Goal: Information Seeking & Learning: Check status

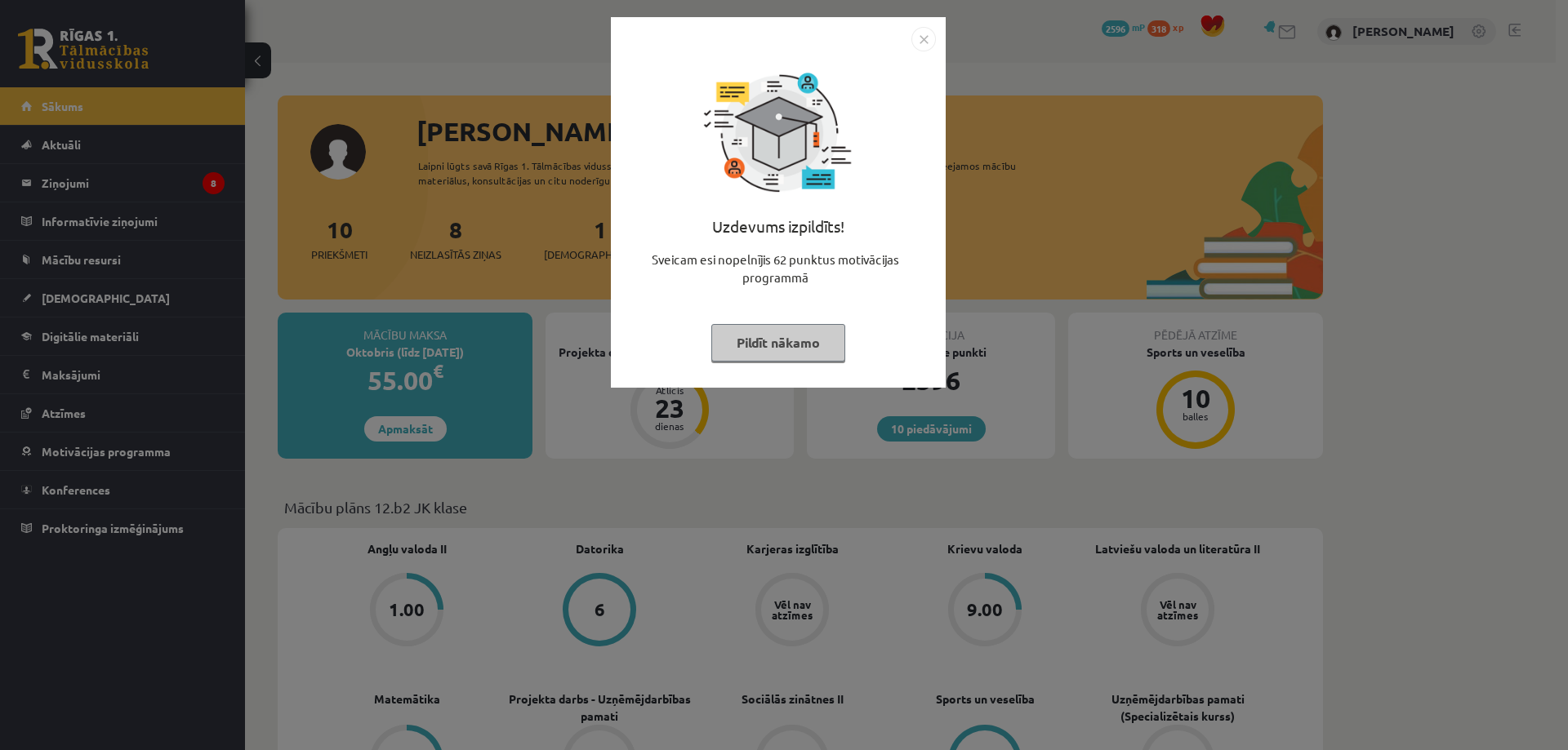
click at [926, 34] on img "Close" at bounding box center [924, 39] width 24 height 24
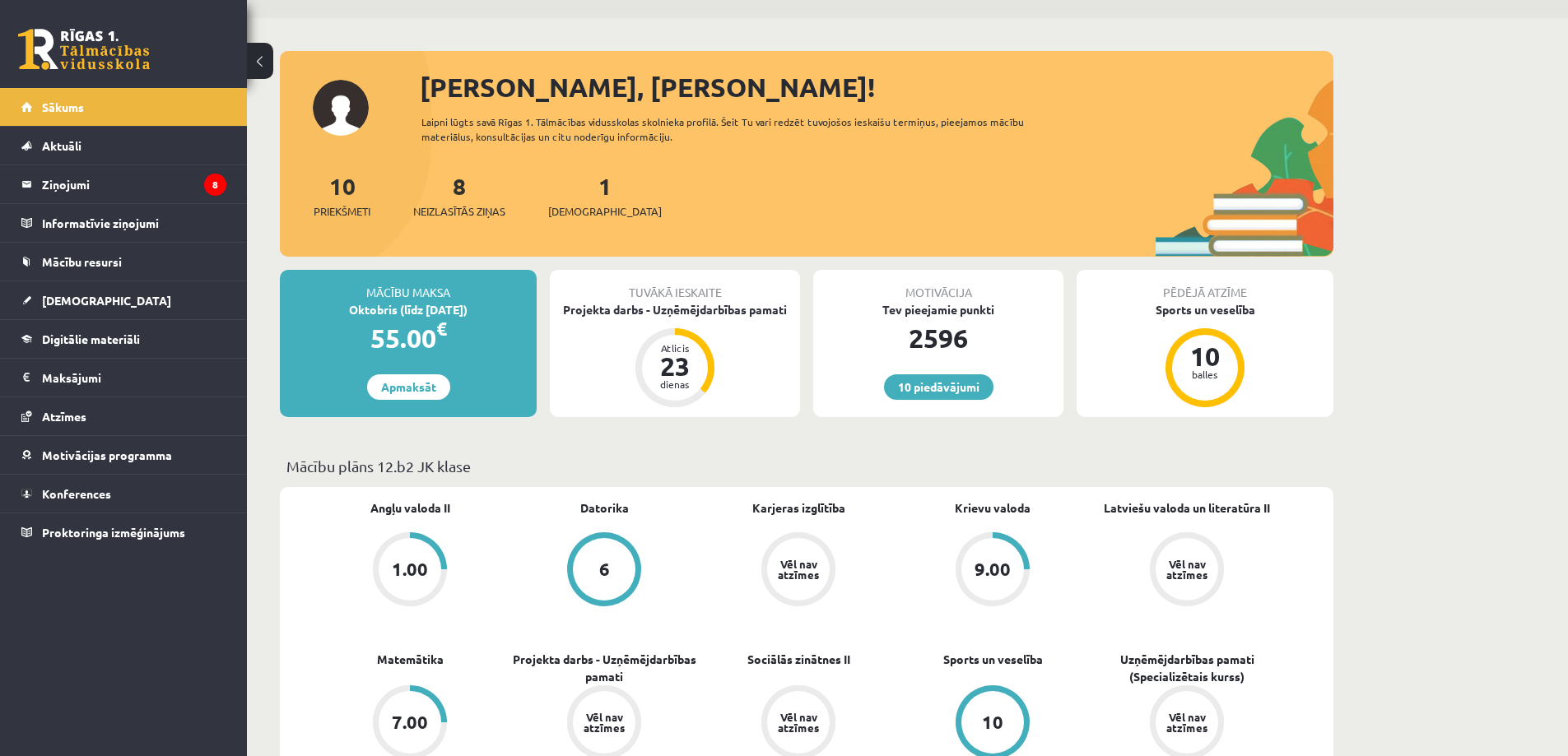
scroll to position [4, 0]
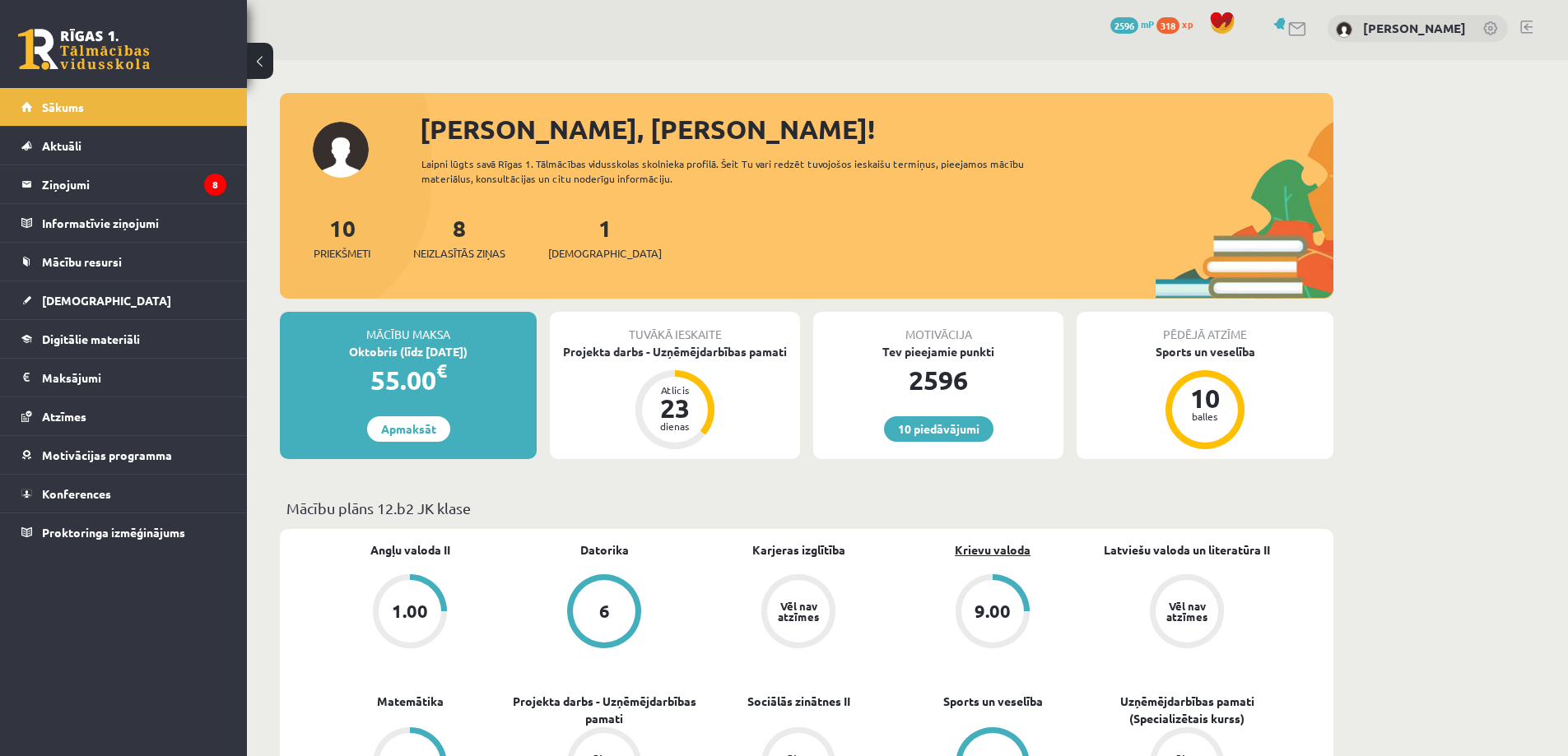
click at [976, 550] on link "Krievu valoda" at bounding box center [992, 550] width 76 height 17
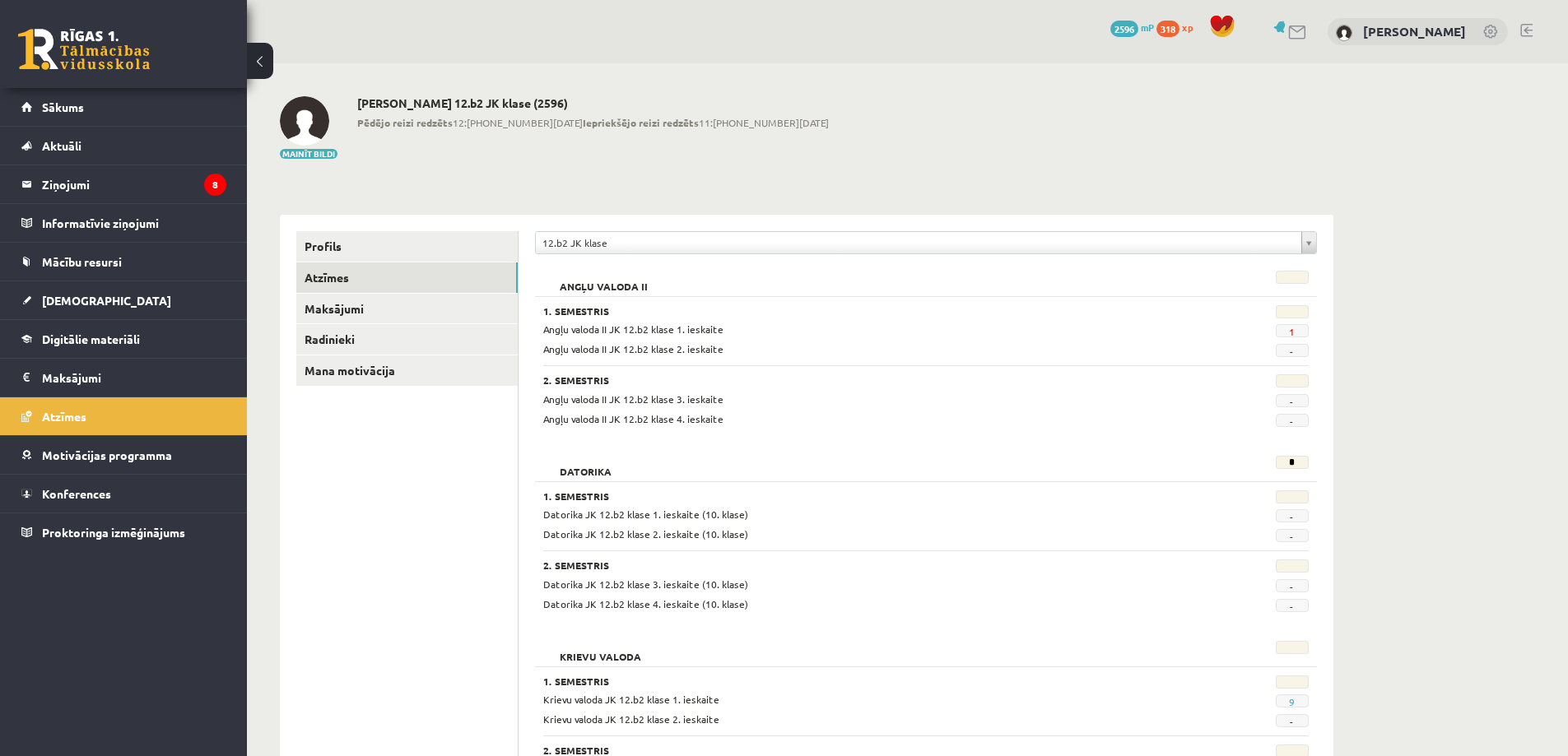
click at [1286, 326] on span "1" at bounding box center [1292, 331] width 33 height 13
click at [1290, 335] on link "1" at bounding box center [1292, 332] width 6 height 13
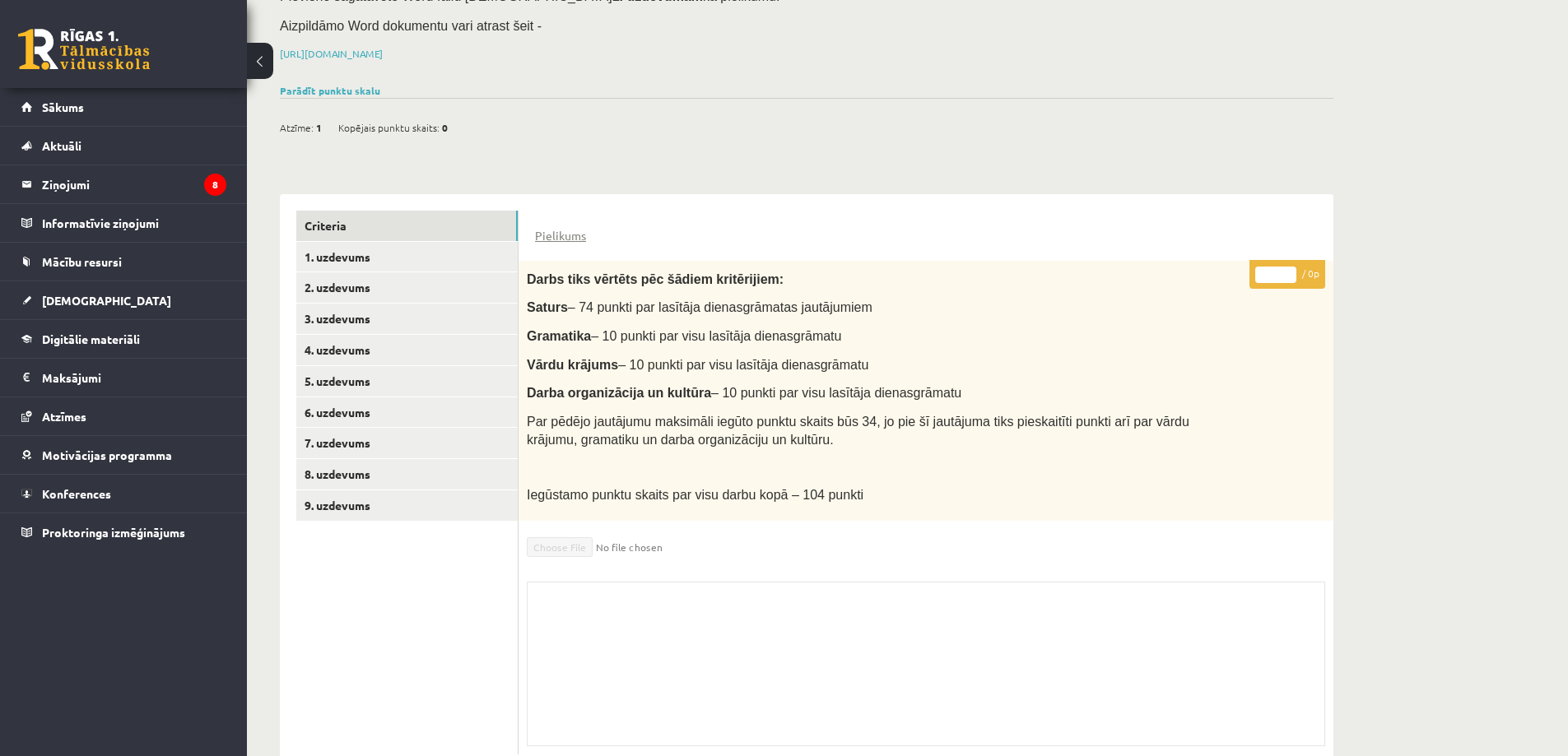
scroll to position [234, 0]
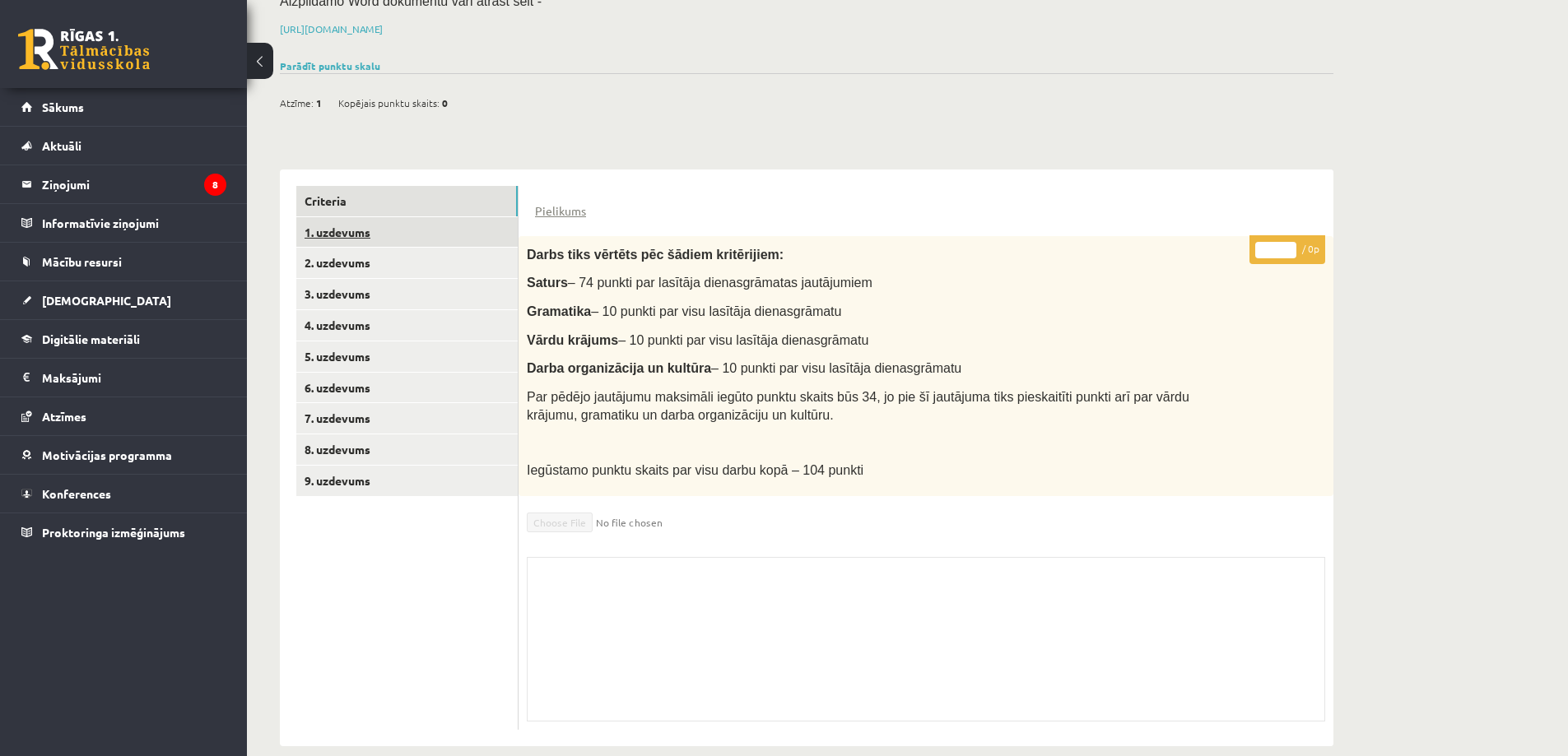
click at [350, 217] on link "1. uzdevums" at bounding box center [406, 232] width 221 height 30
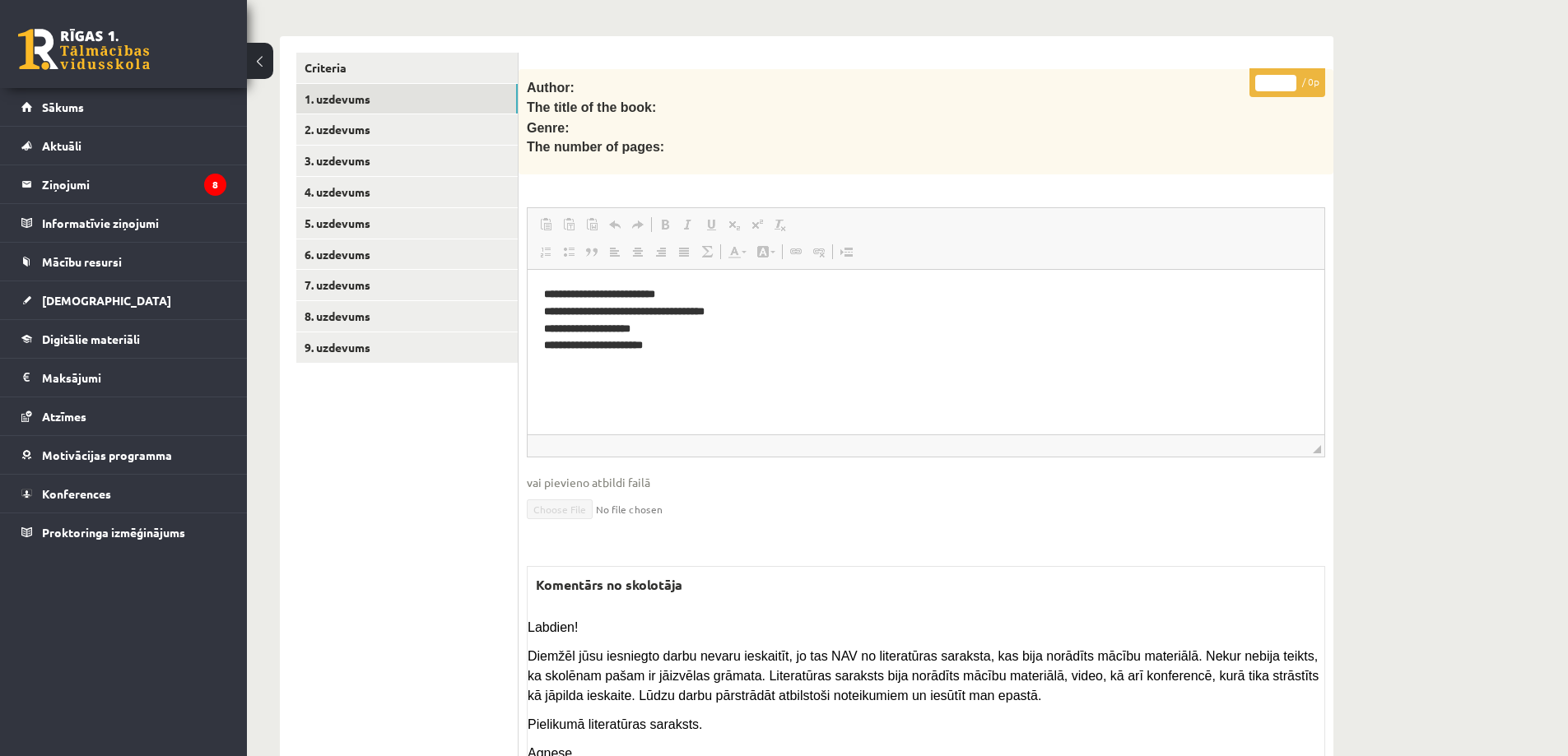
scroll to position [203, 0]
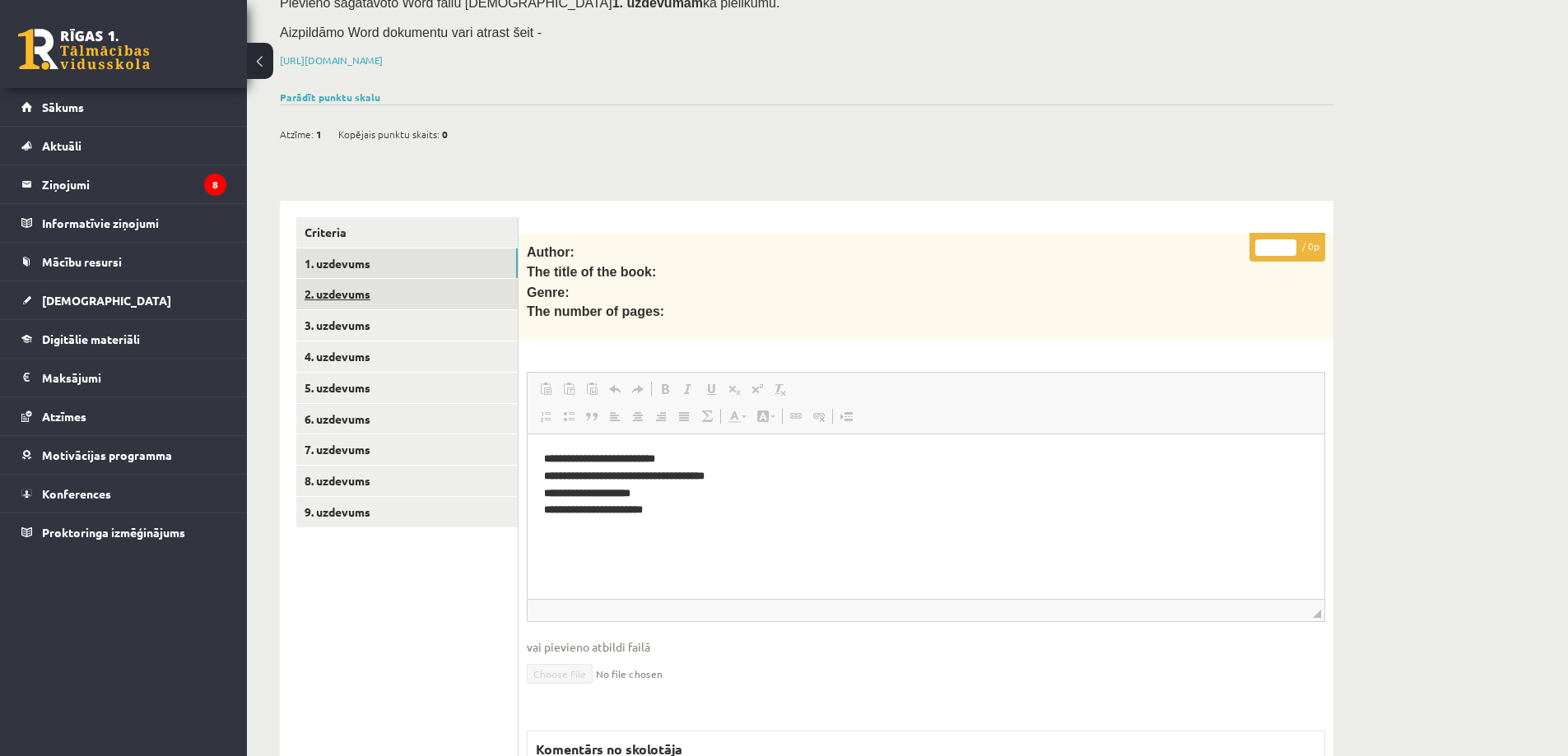
click at [333, 279] on link "2. uzdevums" at bounding box center [406, 294] width 221 height 30
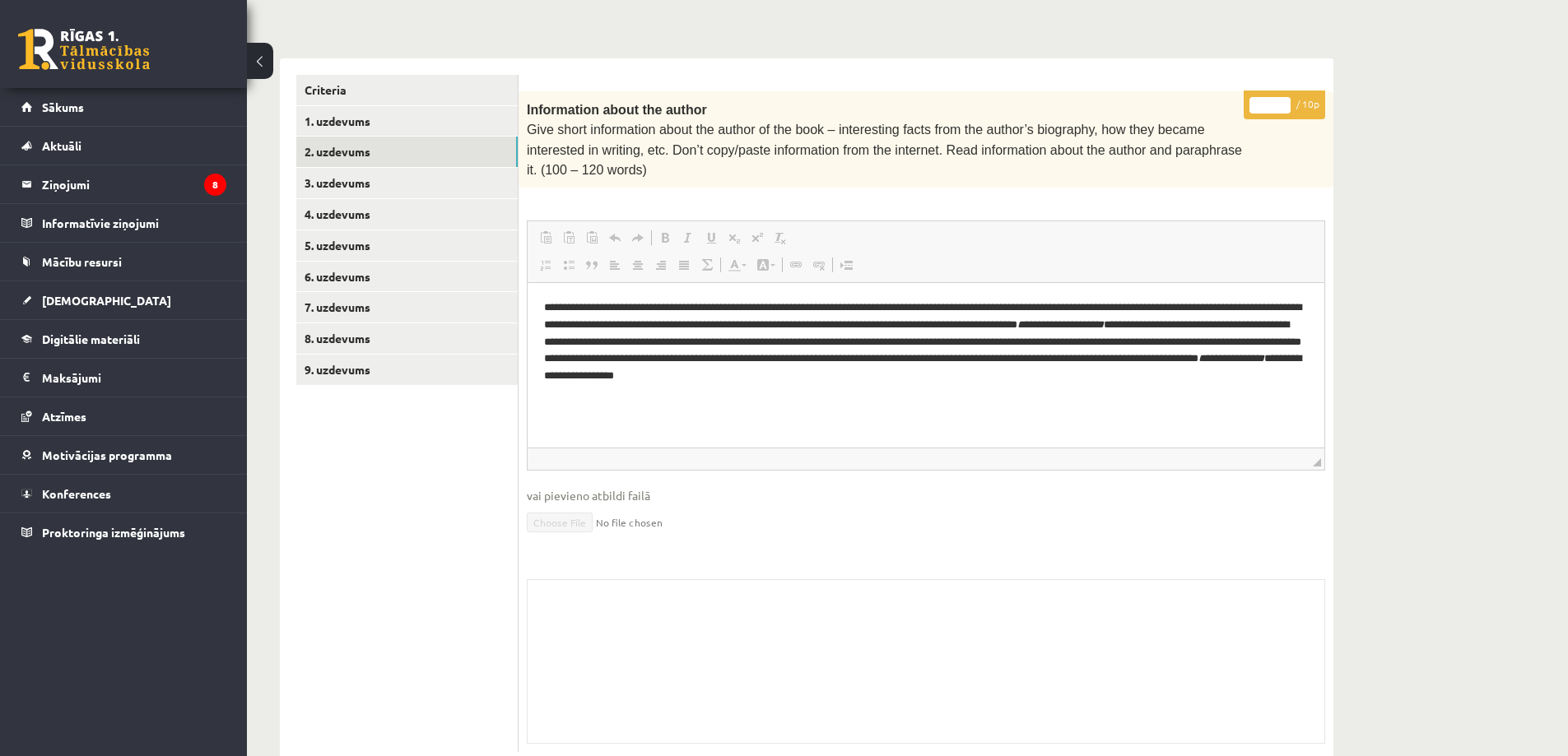
scroll to position [346, 0]
click at [344, 105] on link "1. uzdevums" at bounding box center [406, 120] width 221 height 30
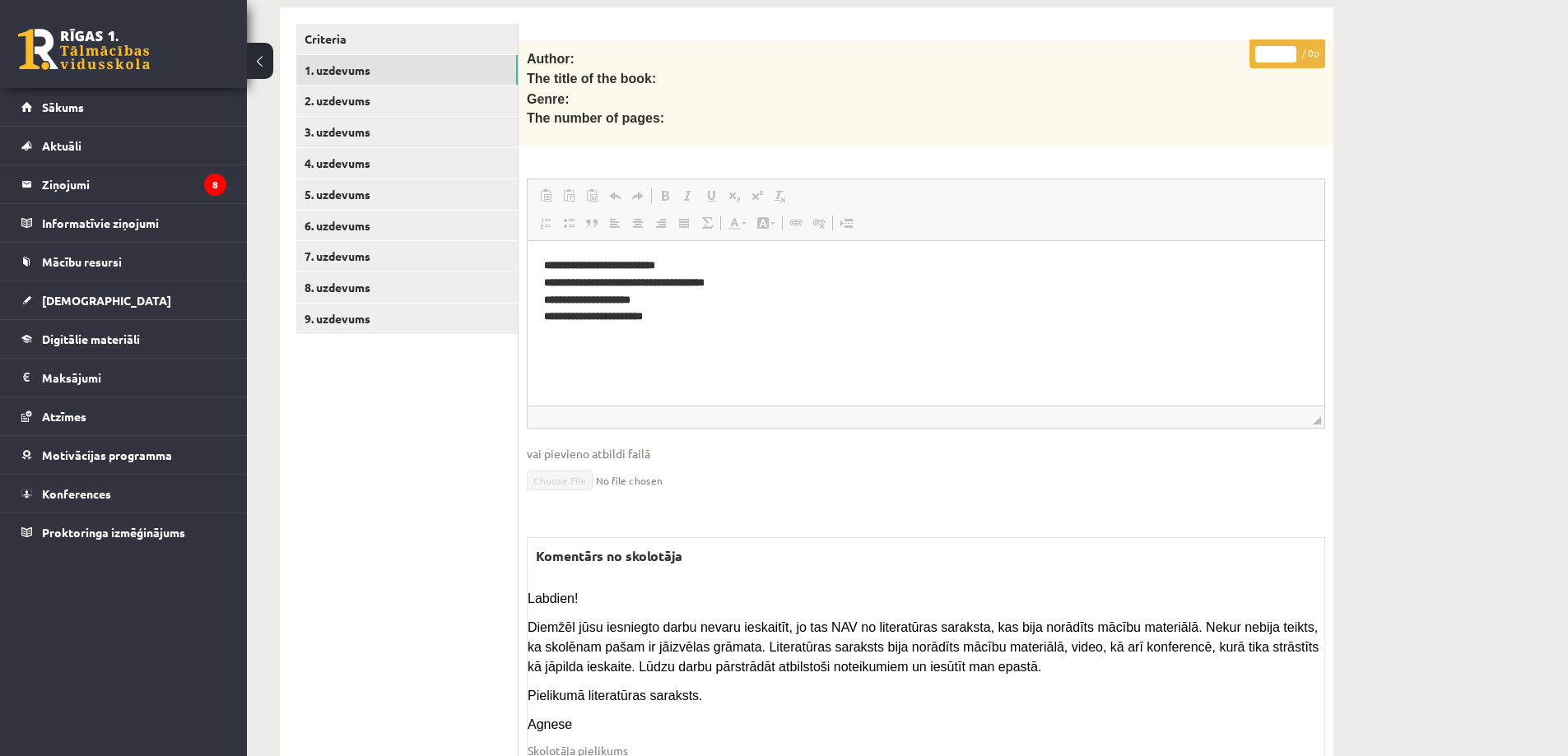
scroll to position [368, 0]
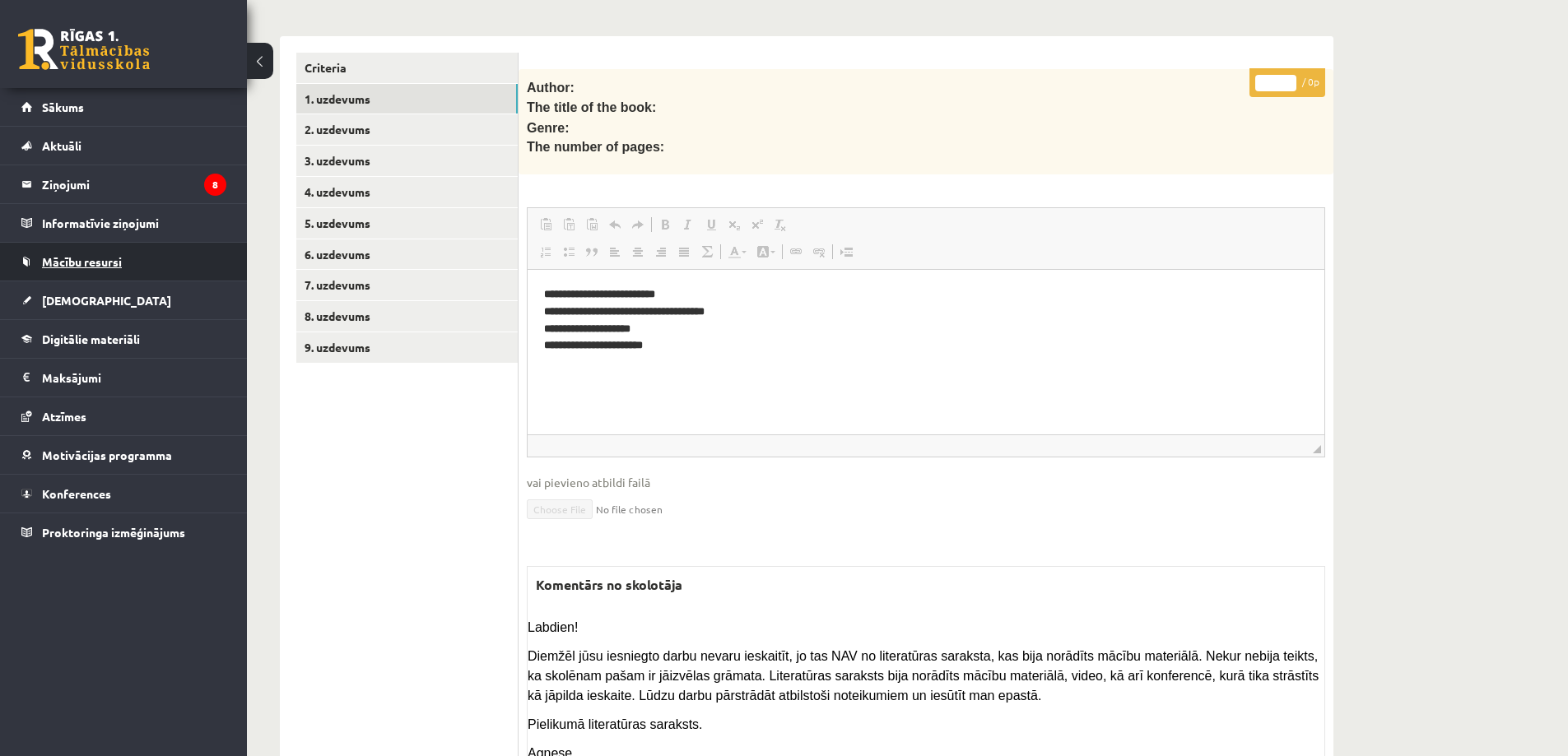
click at [112, 262] on span "Mācību resursi" at bounding box center [82, 261] width 80 height 15
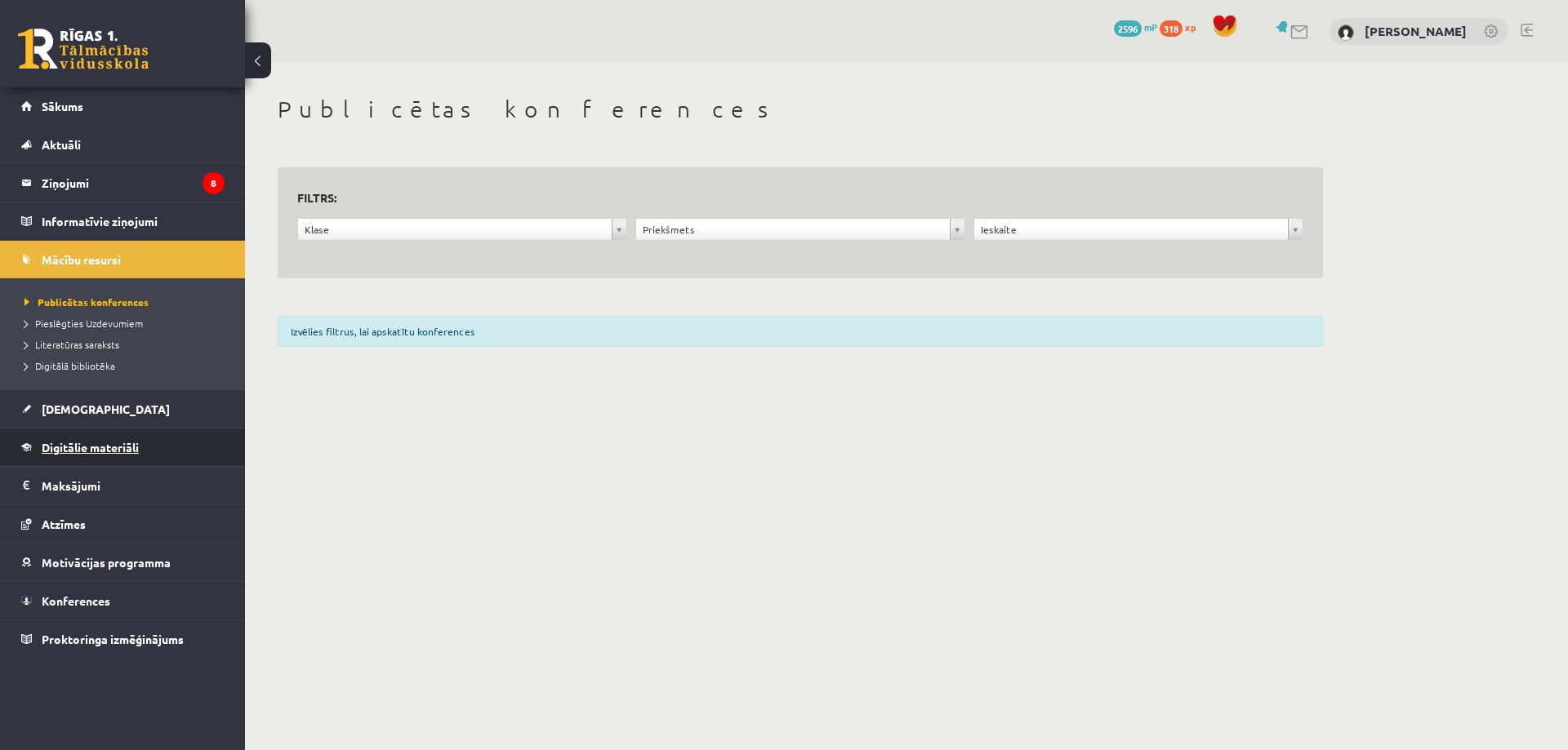
click at [74, 442] on span "Digitālie materiāli" at bounding box center [91, 448] width 97 height 15
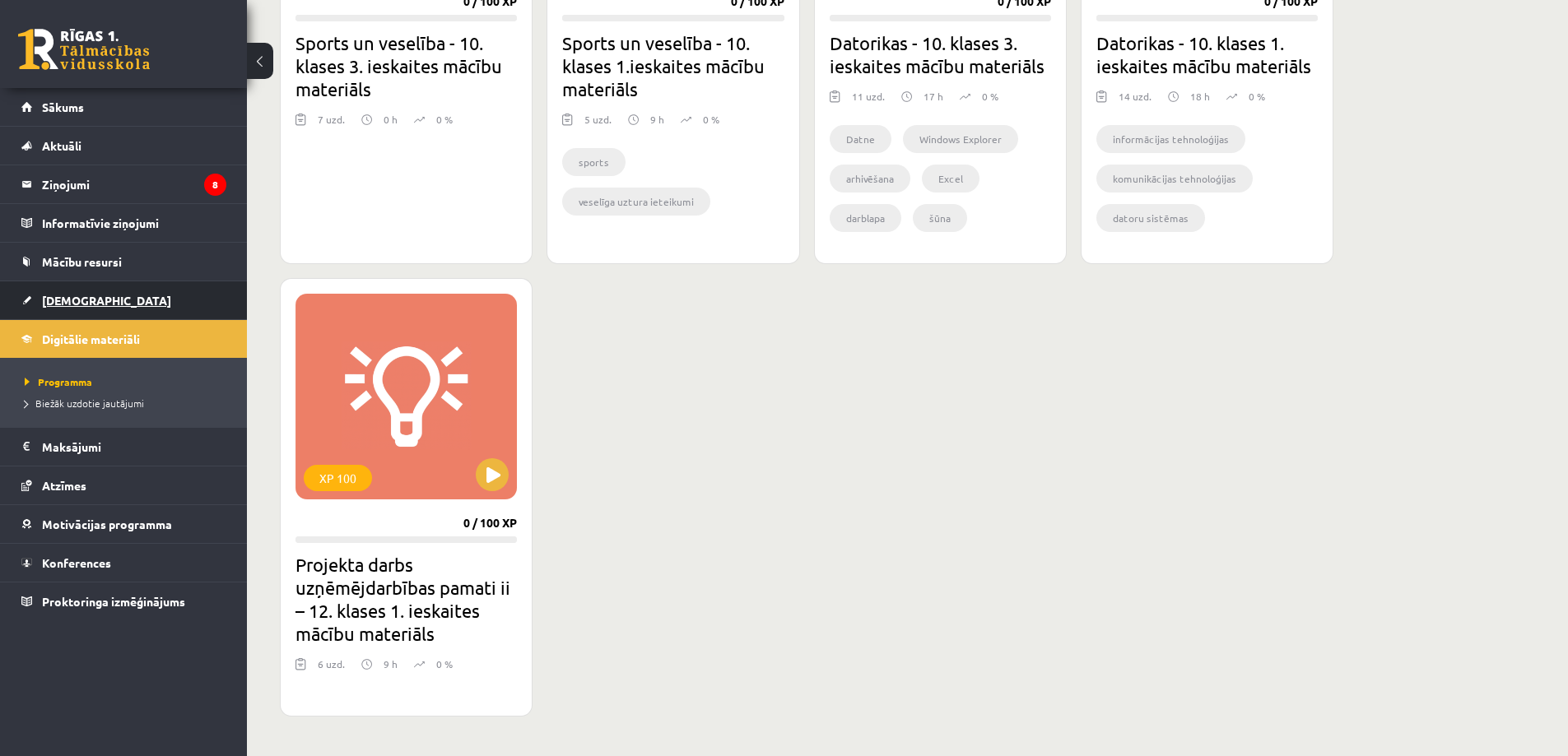
scroll to position [741, 0]
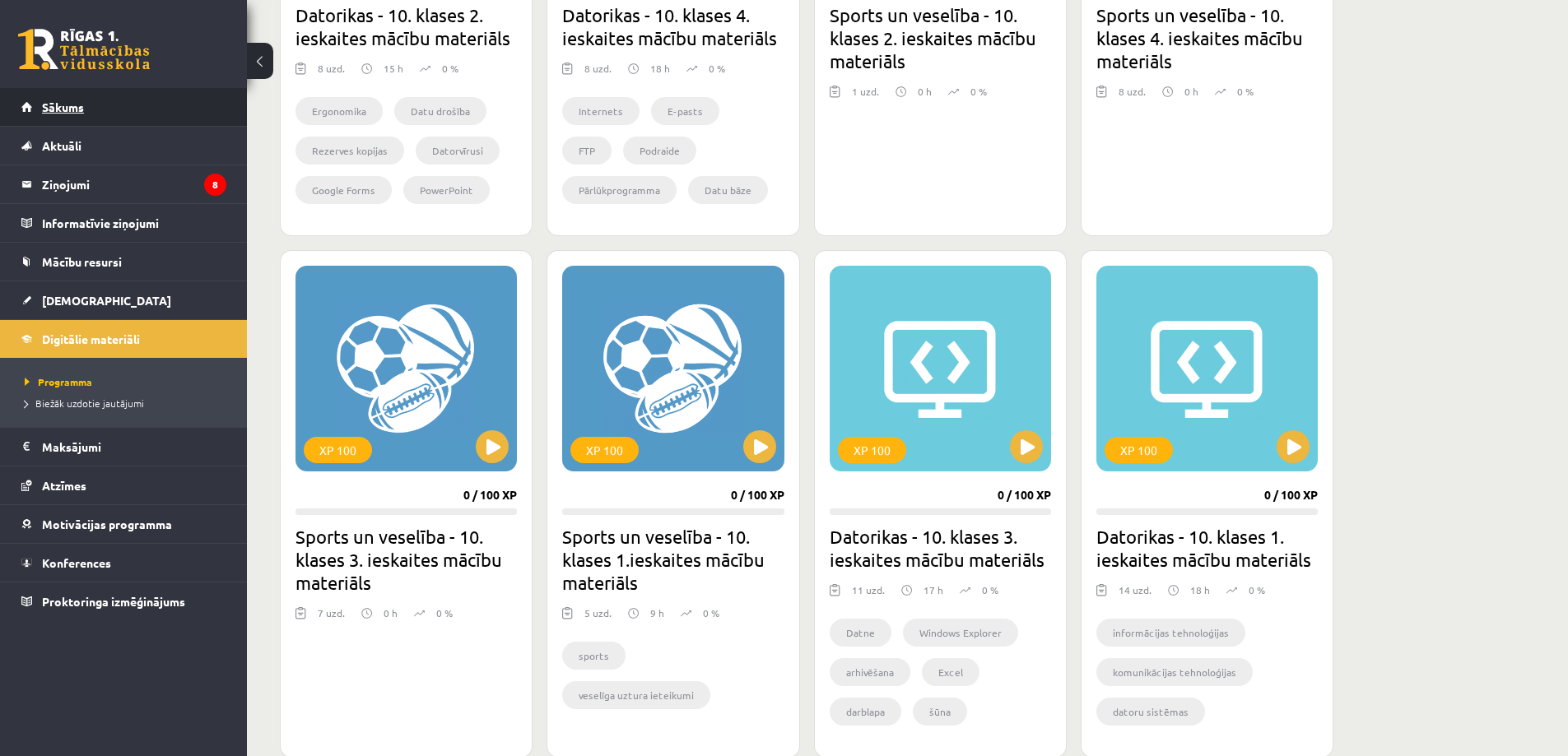
click at [73, 104] on span "Sākums" at bounding box center [63, 107] width 42 height 15
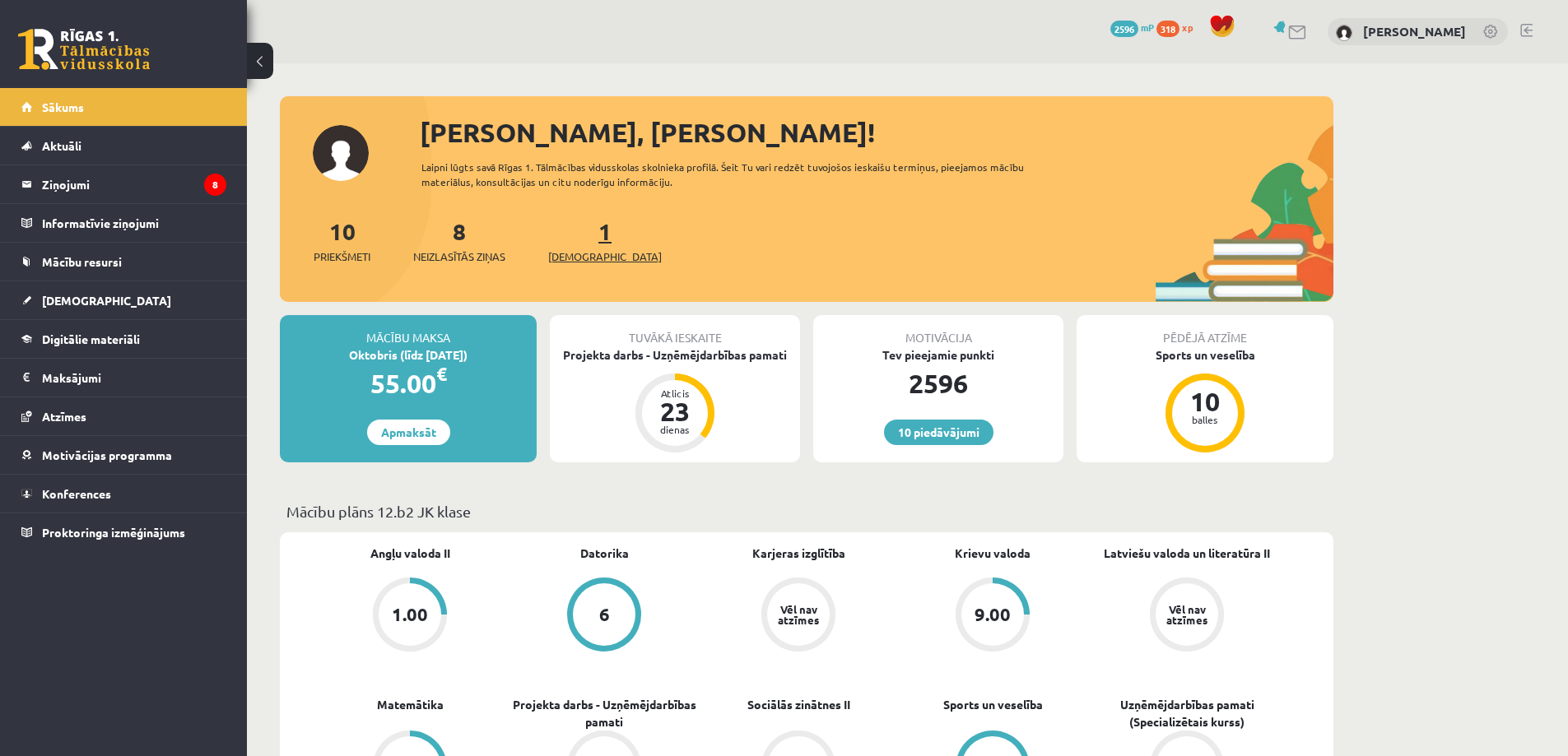
click at [574, 252] on span "[DEMOGRAPHIC_DATA]" at bounding box center [605, 257] width 114 height 17
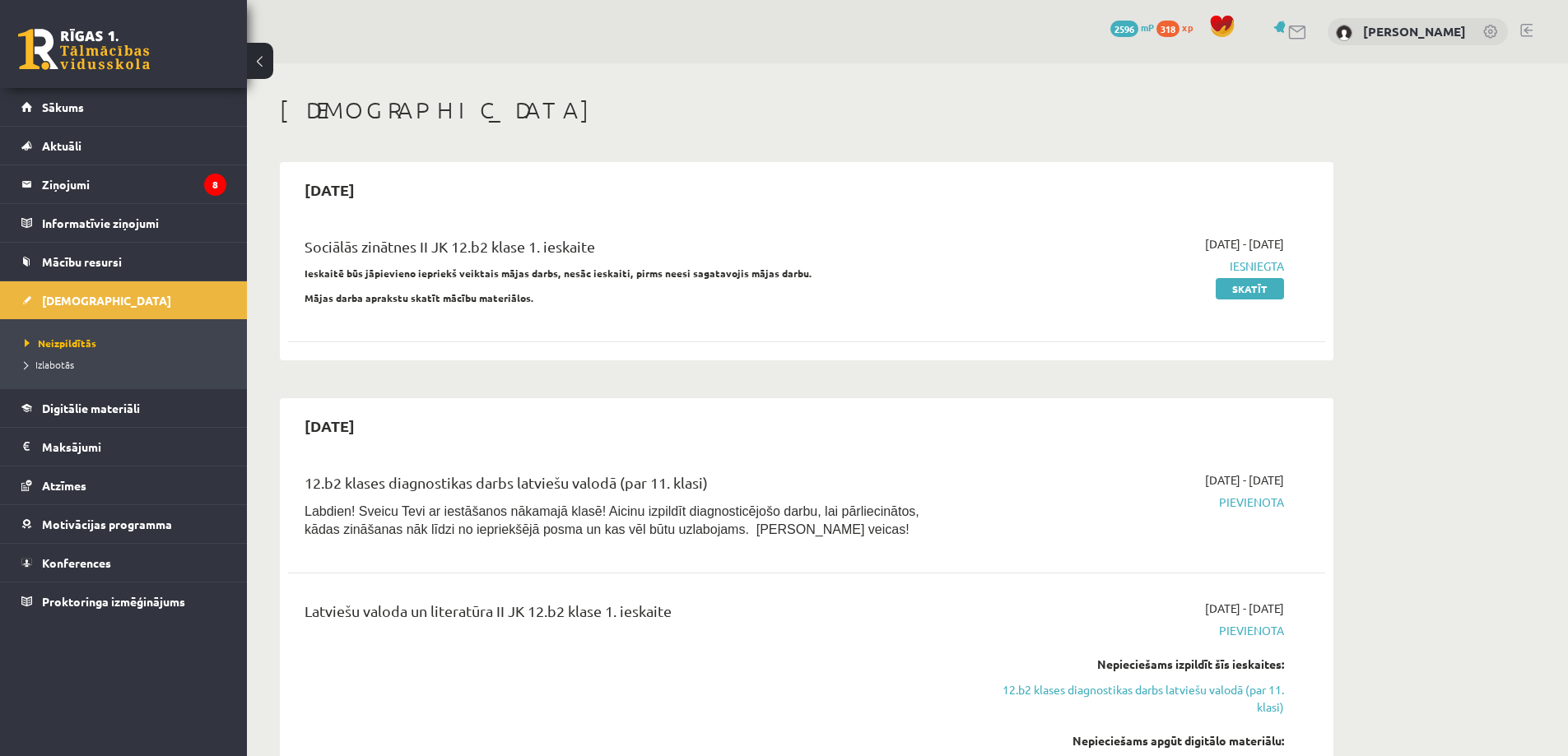
click at [1528, 27] on link at bounding box center [1526, 30] width 12 height 13
